Goal: Task Accomplishment & Management: Use online tool/utility

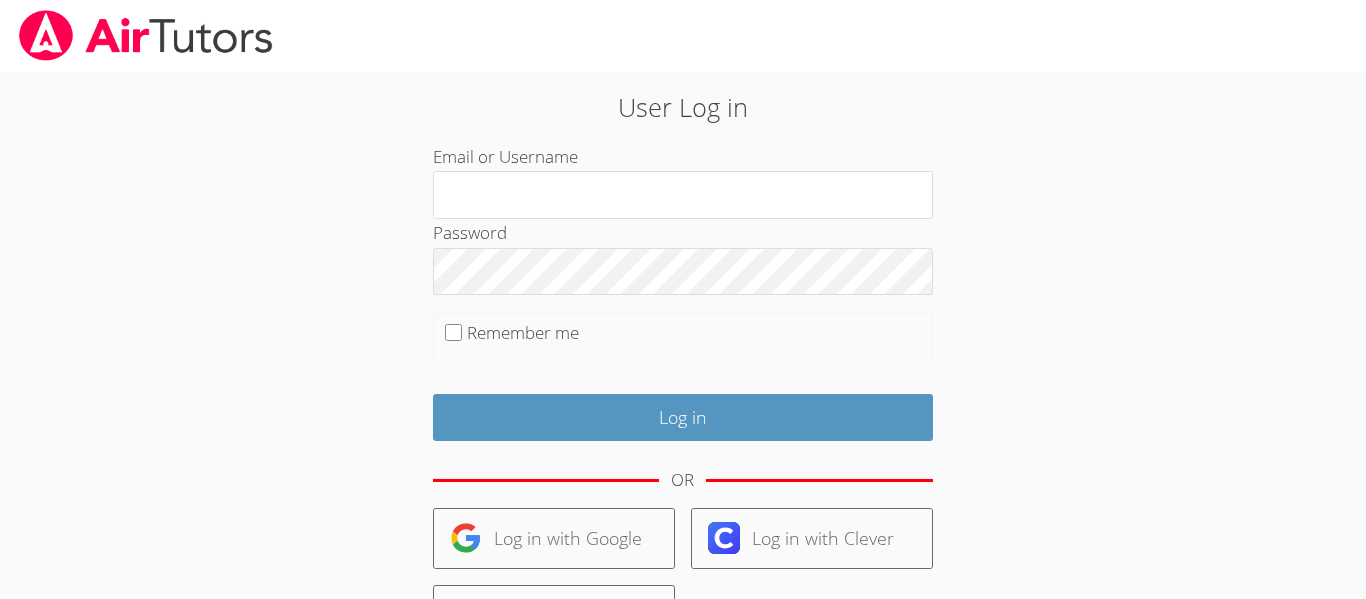
type input "[EMAIL_ADDRESS][DOMAIN_NAME]"
click at [696, 448] on form "Email or Username a.morales26@lodiusd.org Password Remember me Log in OR Log in…" at bounding box center [683, 460] width 500 height 635
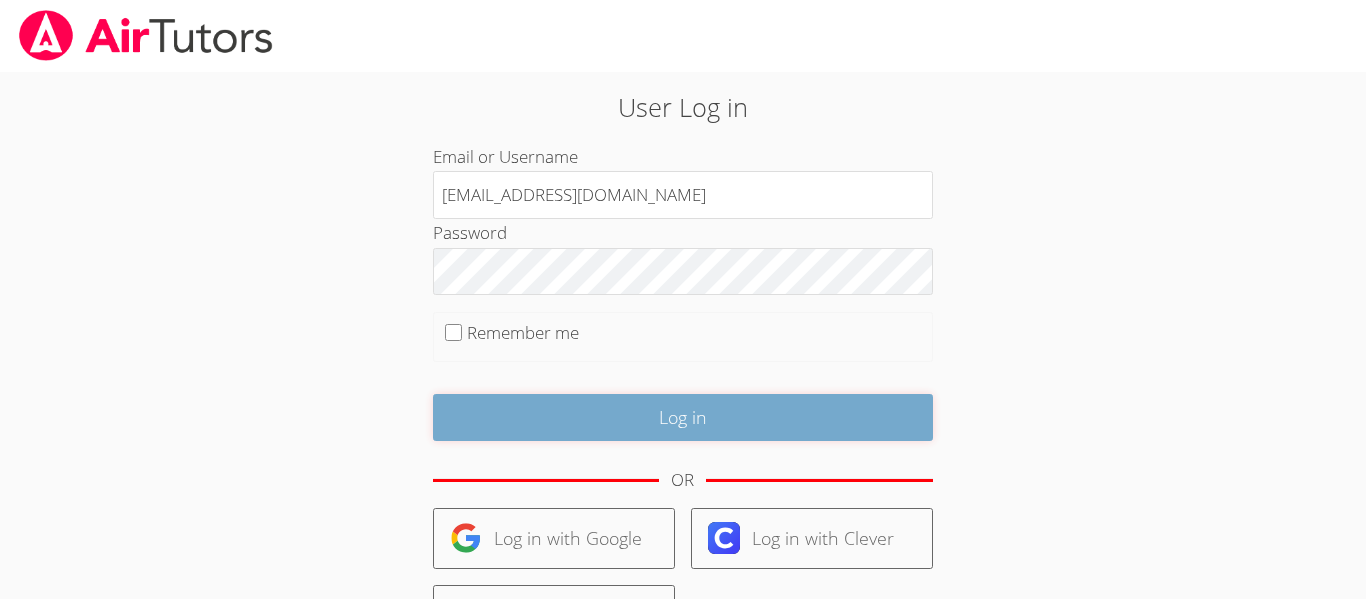
click at [700, 418] on input "Log in" at bounding box center [683, 417] width 500 height 47
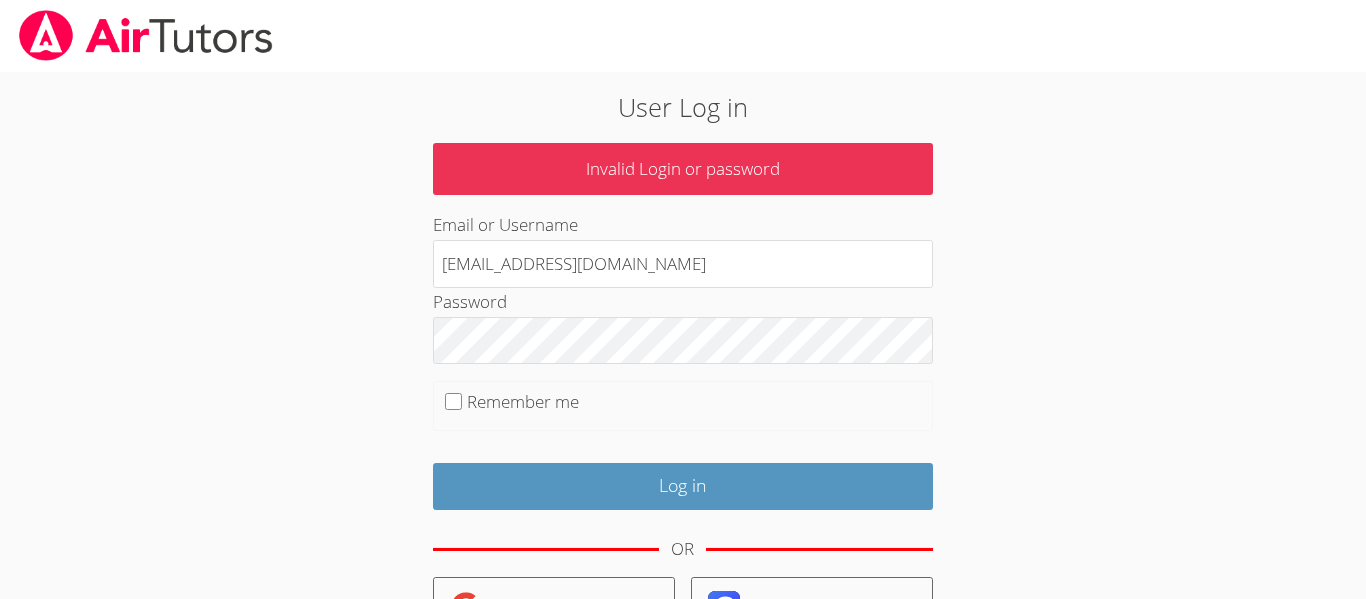
click at [671, 408] on fieldset "Remember me" at bounding box center [683, 406] width 500 height 50
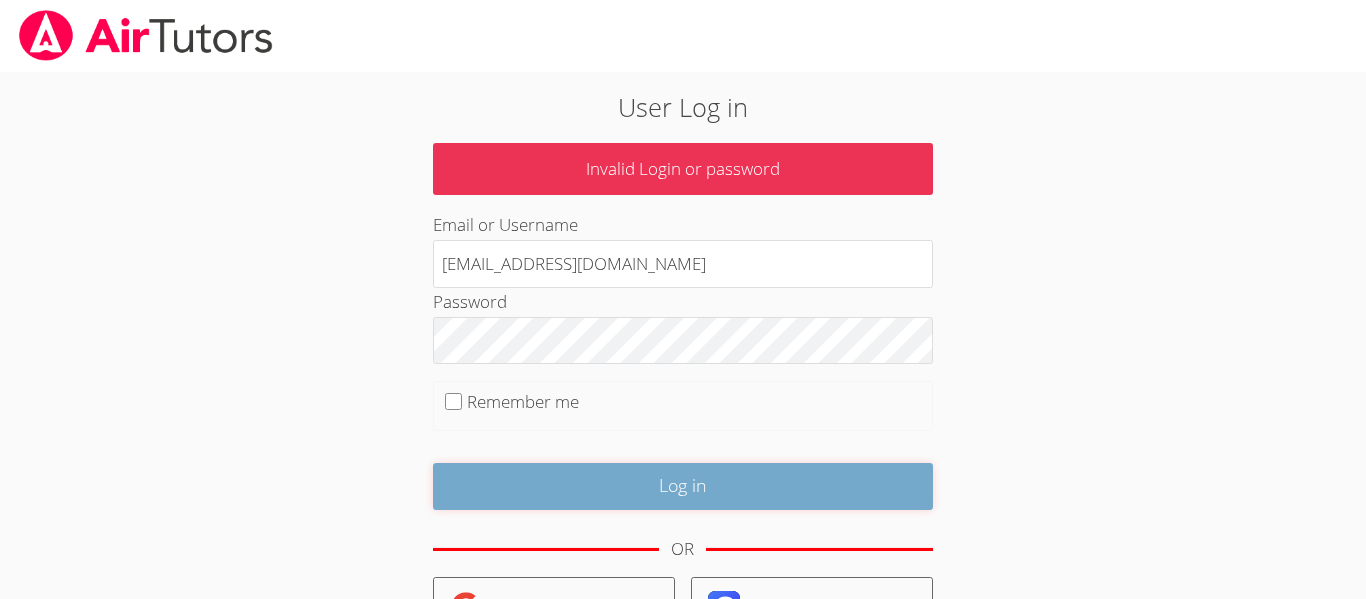
click at [712, 495] on input "Log in" at bounding box center [683, 486] width 500 height 47
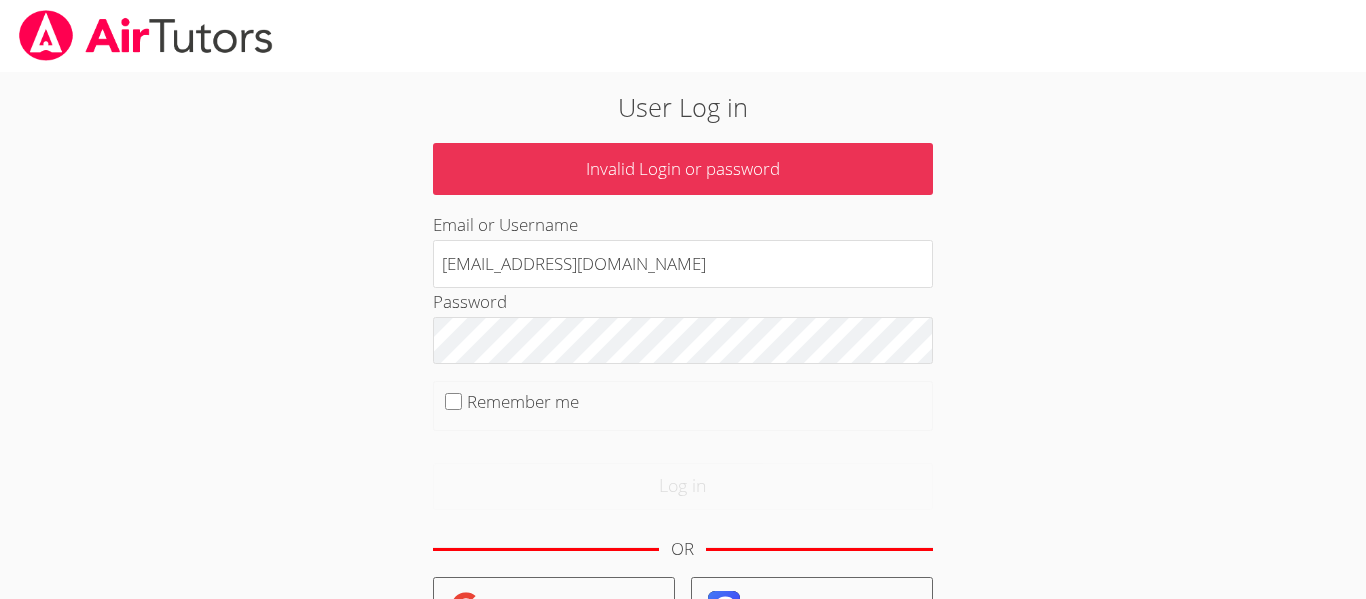
scroll to position [38, 0]
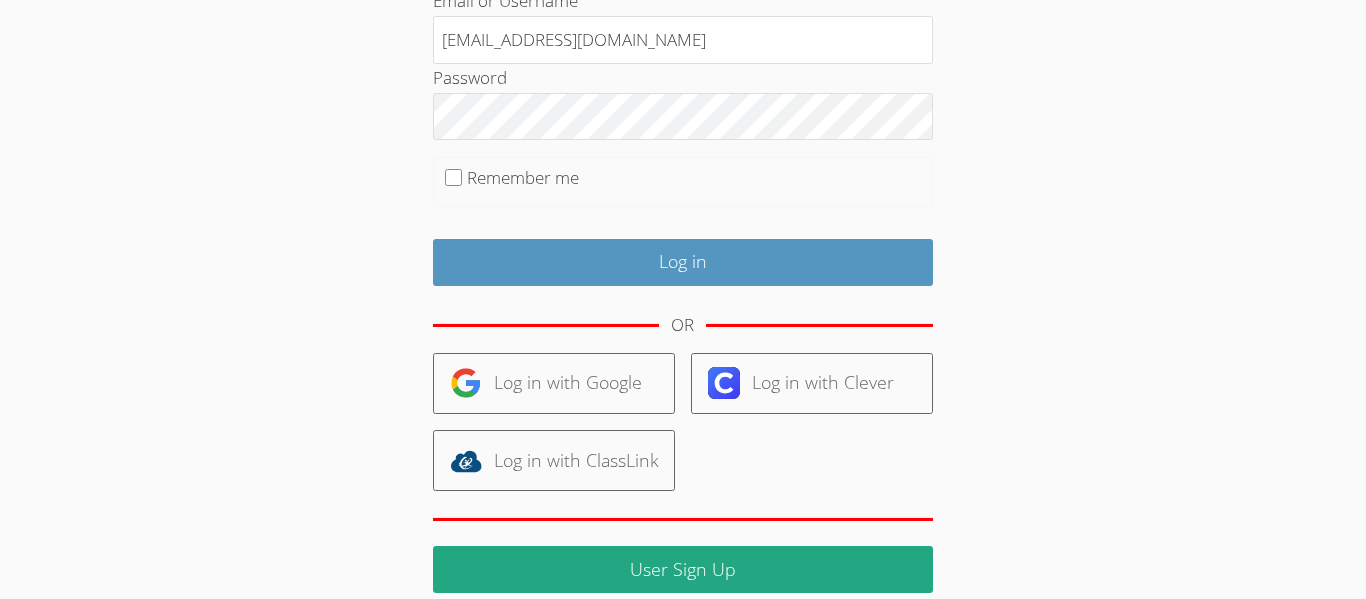
scroll to position [224, 0]
click at [1365, 311] on body "User Log in Invalid Login or password Email or Username a.morales26@lodiusd.org…" at bounding box center [683, 75] width 1366 height 599
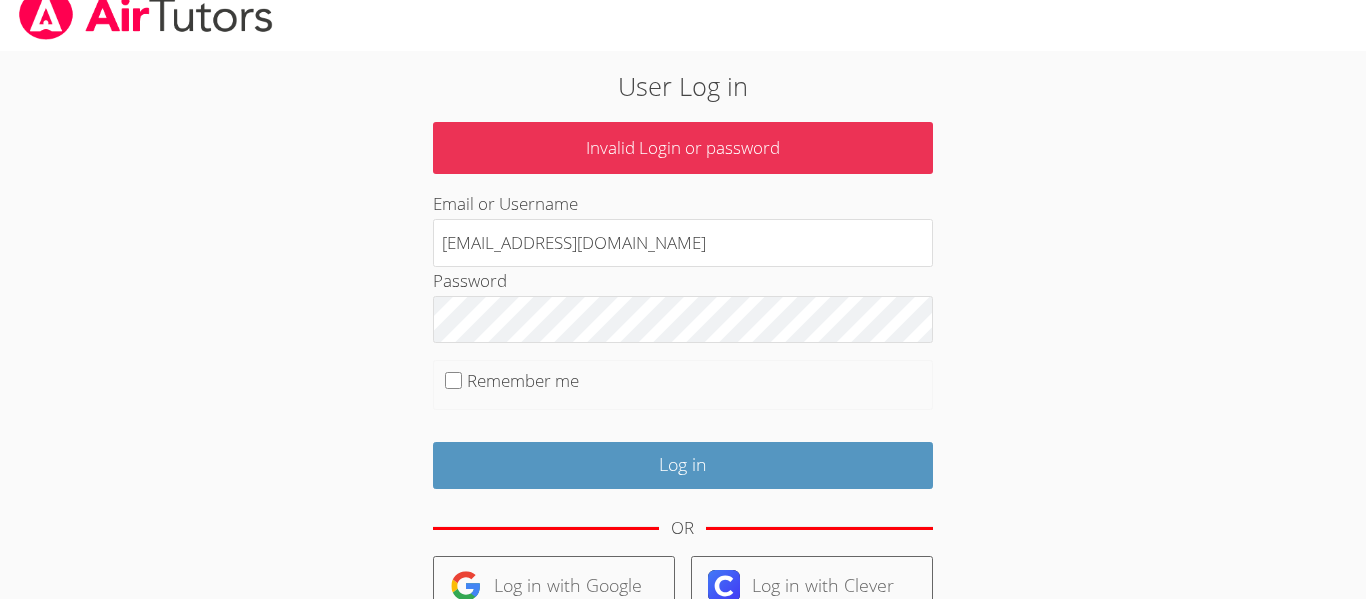
scroll to position [0, 0]
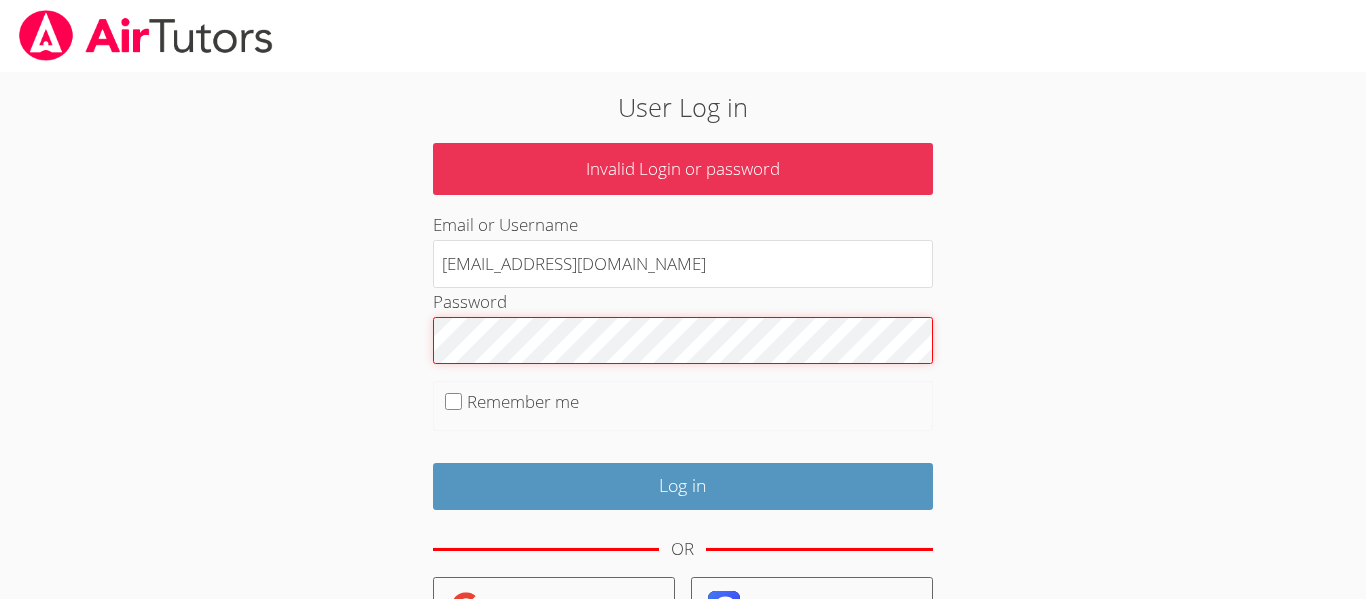
click at [433, 463] on input "Log in" at bounding box center [683, 486] width 500 height 47
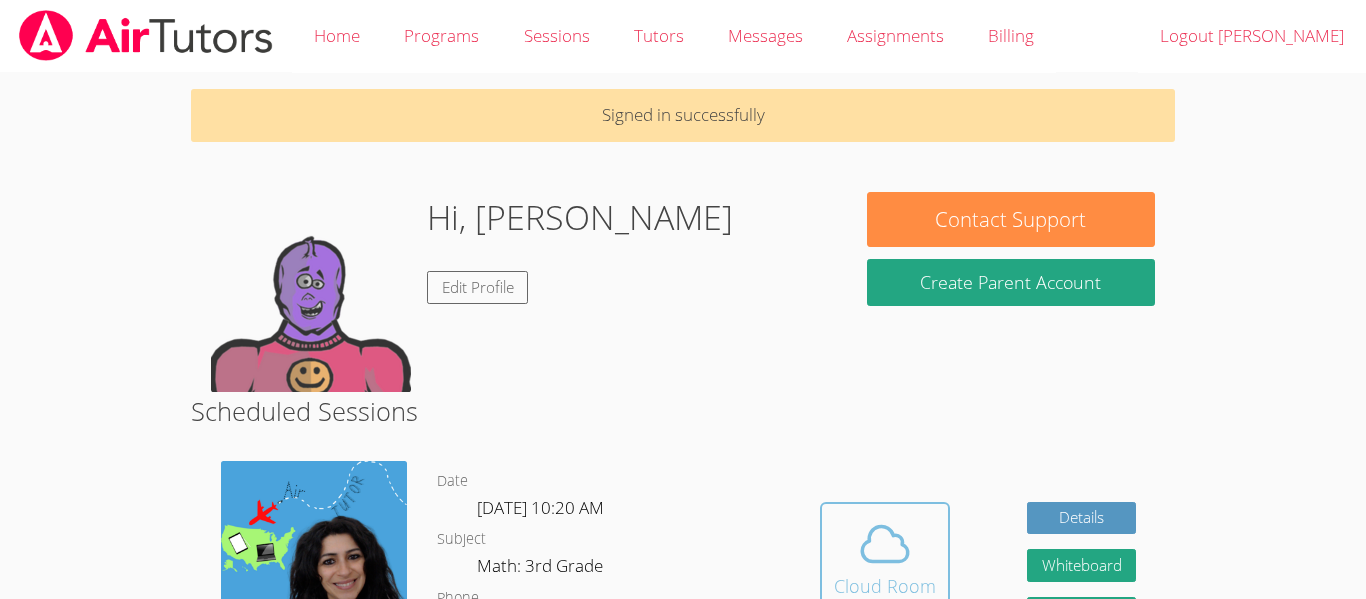
click at [911, 522] on icon at bounding box center [885, 544] width 56 height 56
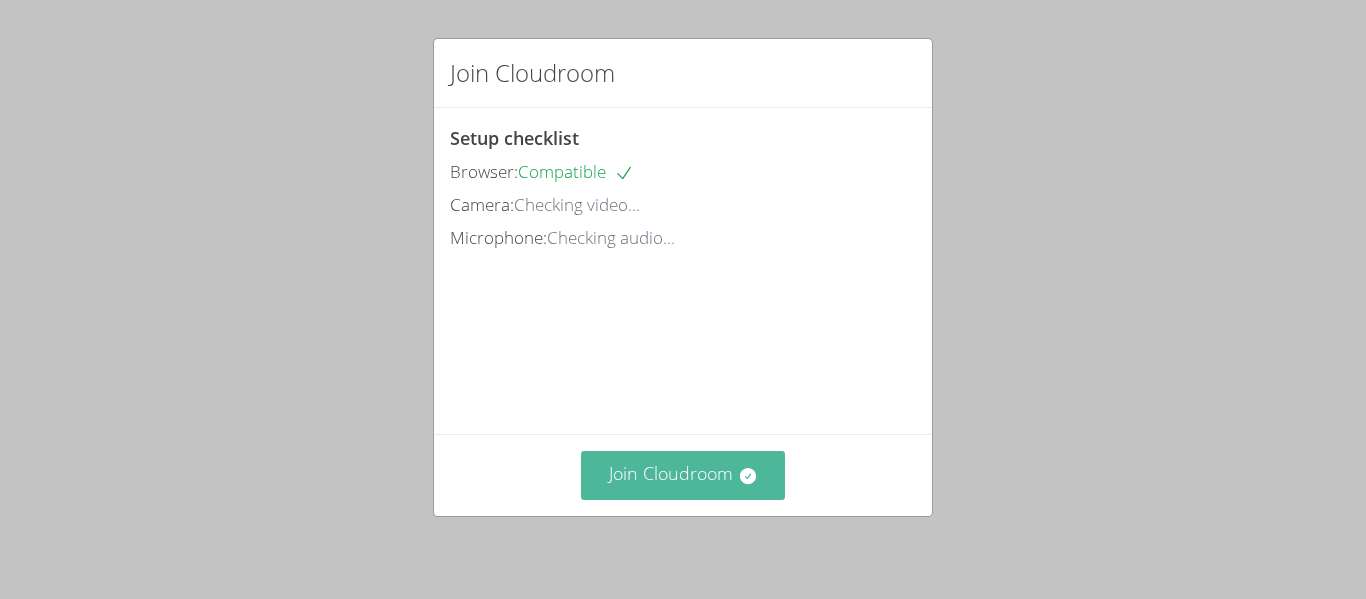
click at [715, 484] on button "Join Cloudroom" at bounding box center [683, 475] width 205 height 49
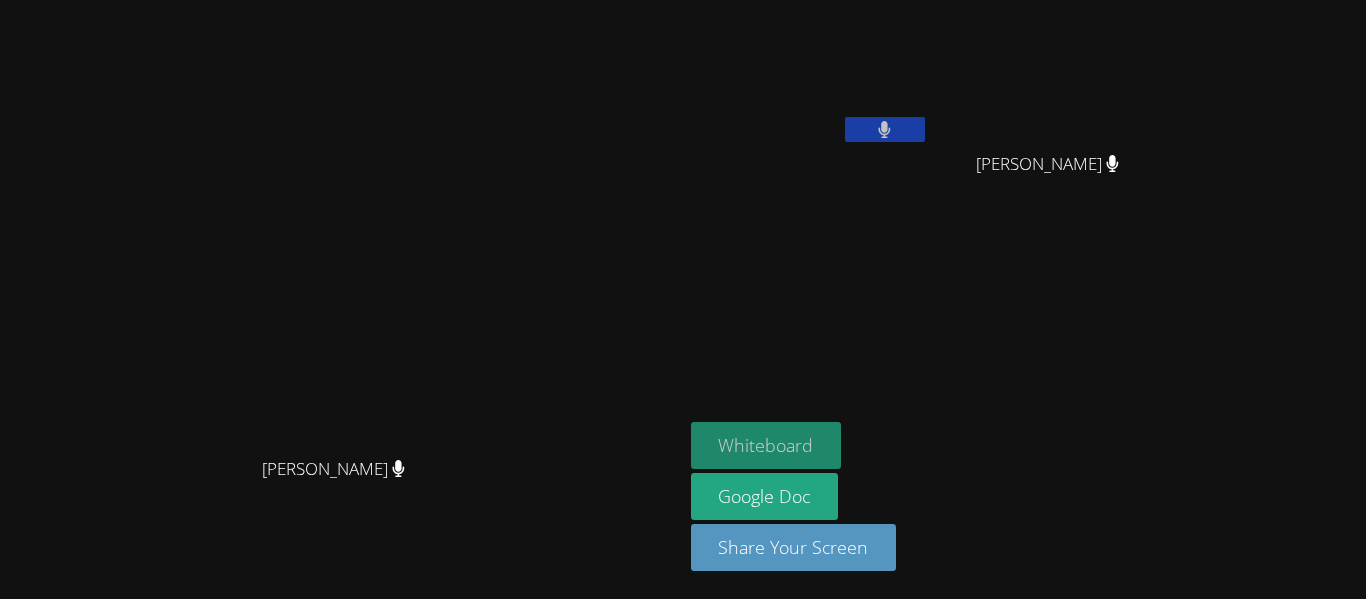
click at [842, 424] on button "Whiteboard" at bounding box center [766, 445] width 151 height 47
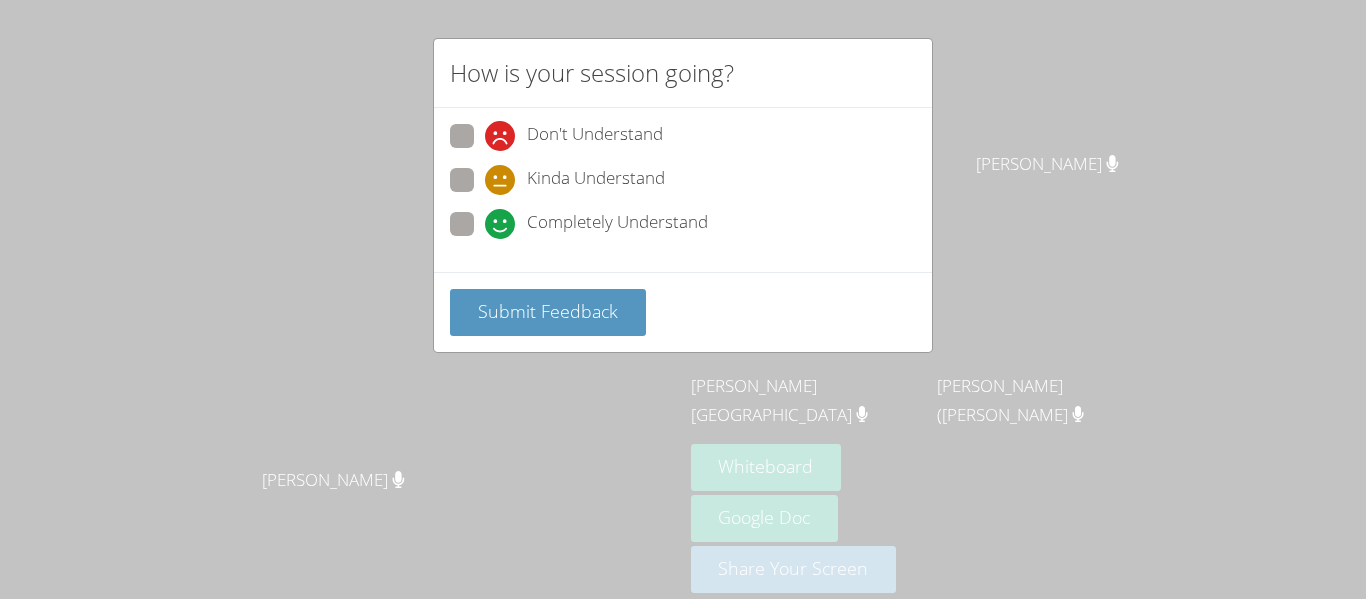
click at [485, 239] on span at bounding box center [485, 239] width 0 height 0
click at [485, 224] on input "Completely Understand" at bounding box center [493, 220] width 17 height 17
radio input "true"
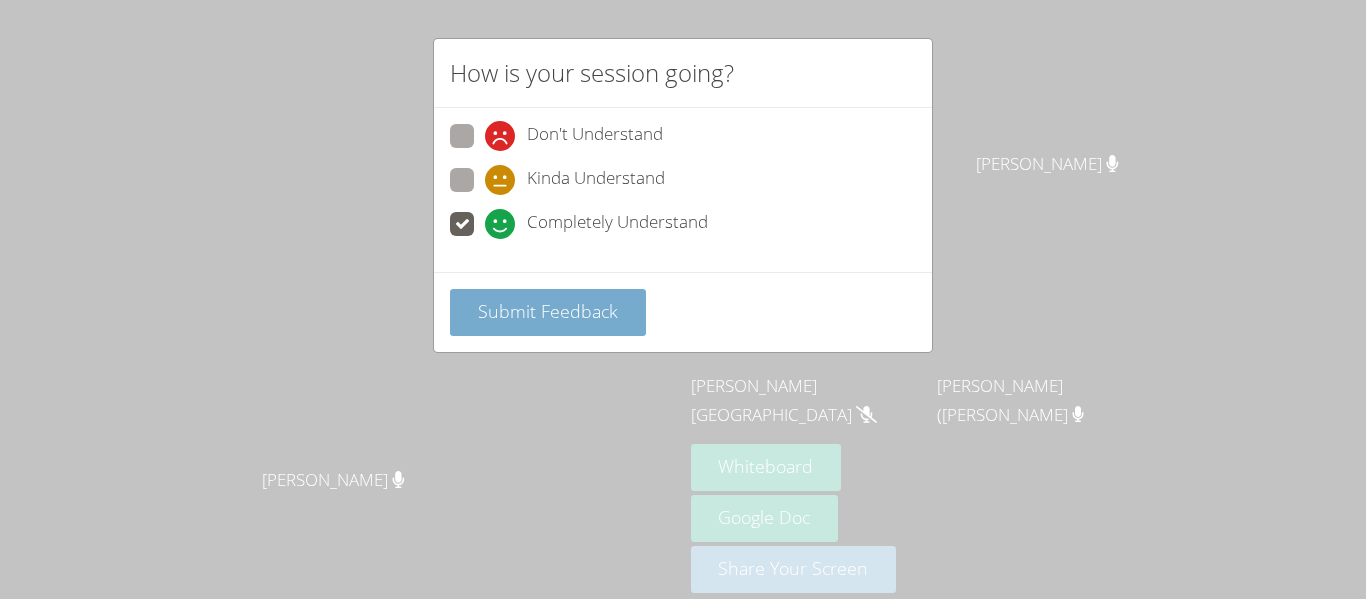
click at [536, 318] on span "Submit Feedback" at bounding box center [548, 311] width 140 height 24
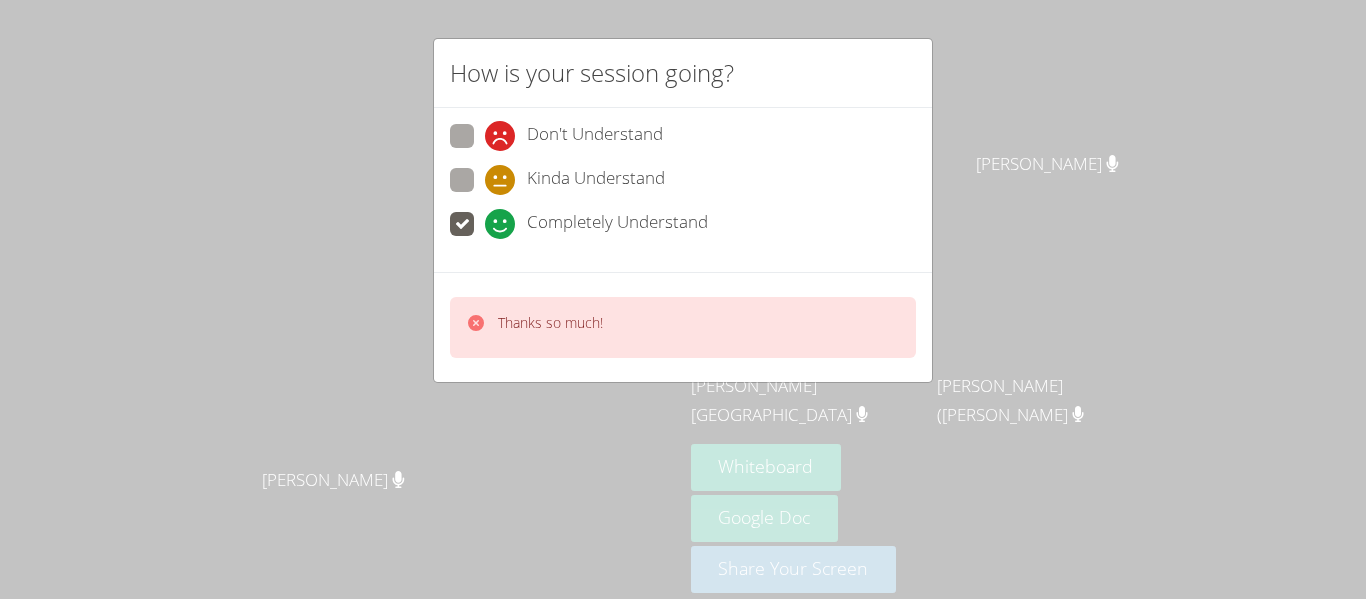
click at [558, 346] on div "Thanks so much!" at bounding box center [683, 327] width 466 height 61
click at [486, 321] on div "Thanks so much!" at bounding box center [534, 327] width 137 height 29
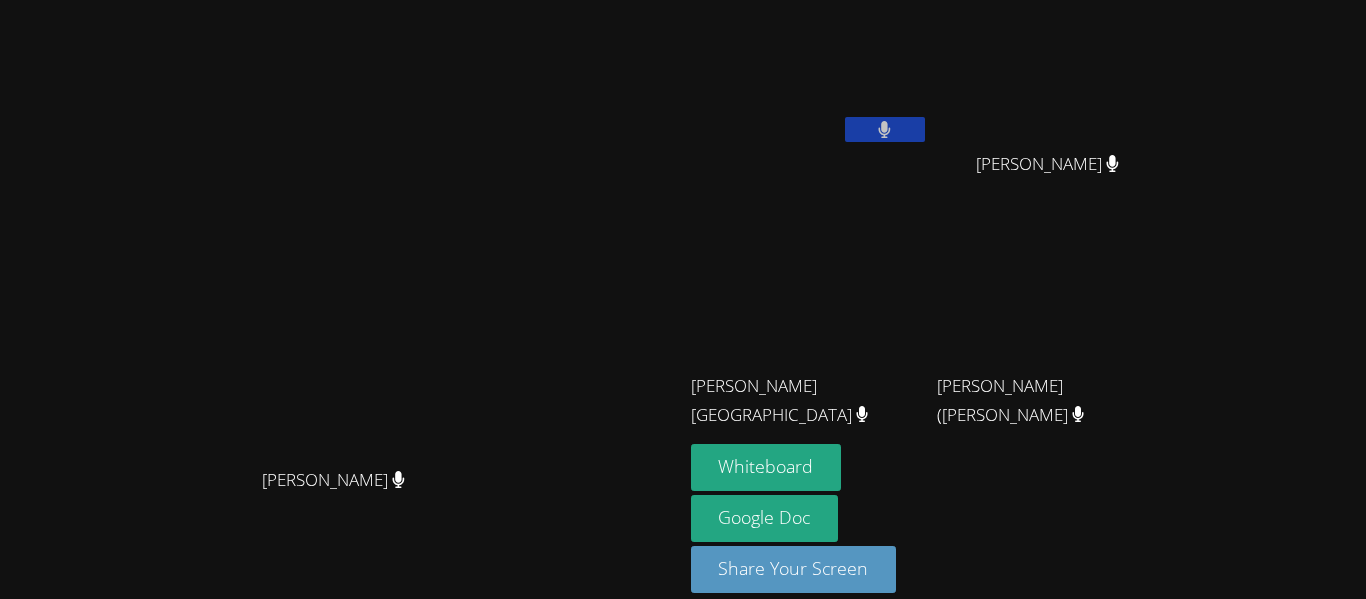
click at [491, 326] on video at bounding box center [341, 270] width 300 height 375
